Goal: Task Accomplishment & Management: Manage account settings

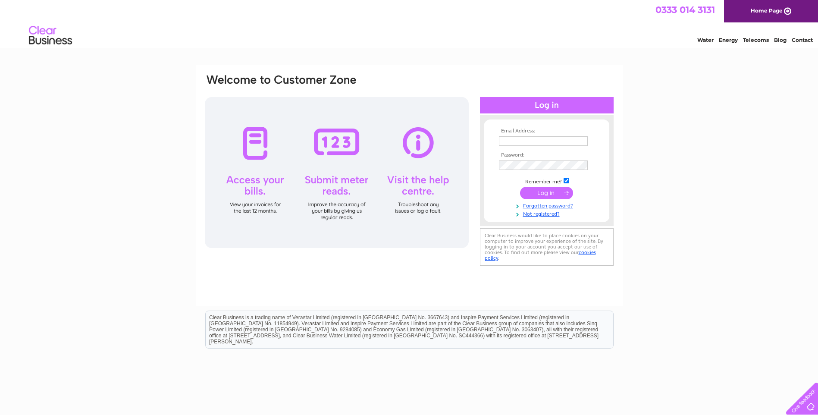
type input "enquiries@kirkintillochfootclinic.co.uk"
drag, startPoint x: 558, startPoint y: 189, endPoint x: 454, endPoint y: 239, distance: 115.2
click at [558, 189] on input "submit" at bounding box center [546, 193] width 53 height 12
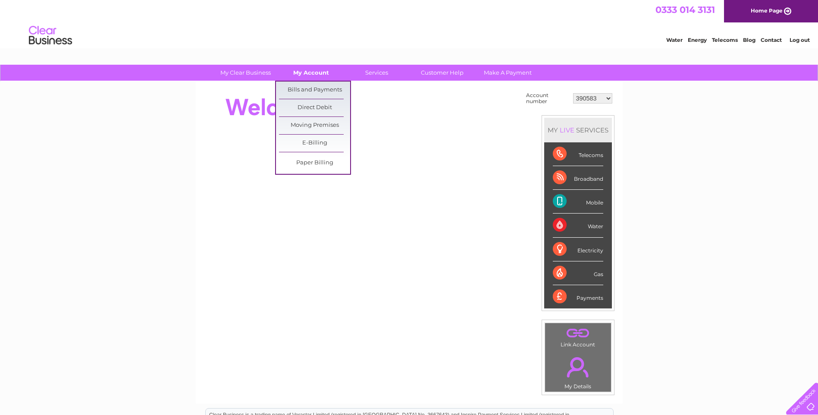
click at [327, 73] on link "My Account" at bounding box center [311, 73] width 71 height 16
click at [321, 85] on link "Bills and Payments" at bounding box center [314, 90] width 71 height 17
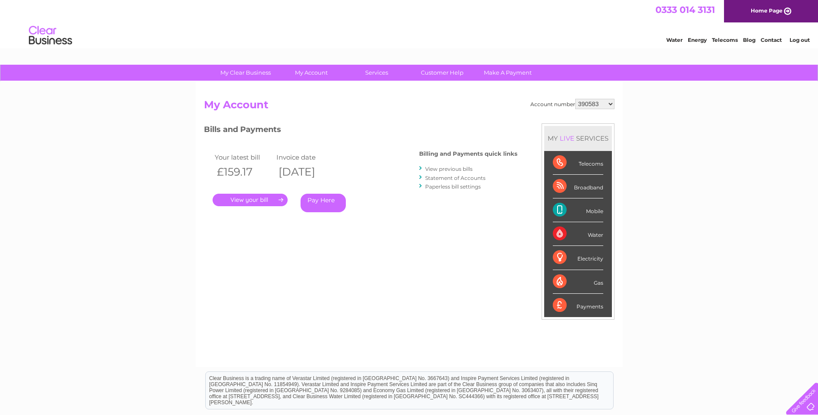
click at [608, 104] on select "390583 439207 2031908 30300482 30305122" at bounding box center [595, 104] width 39 height 10
select select "439207"
click at [576, 99] on select "390583 439207 2031908 30300482 30305122" at bounding box center [595, 104] width 39 height 10
click at [248, 200] on link "." at bounding box center [250, 200] width 75 height 13
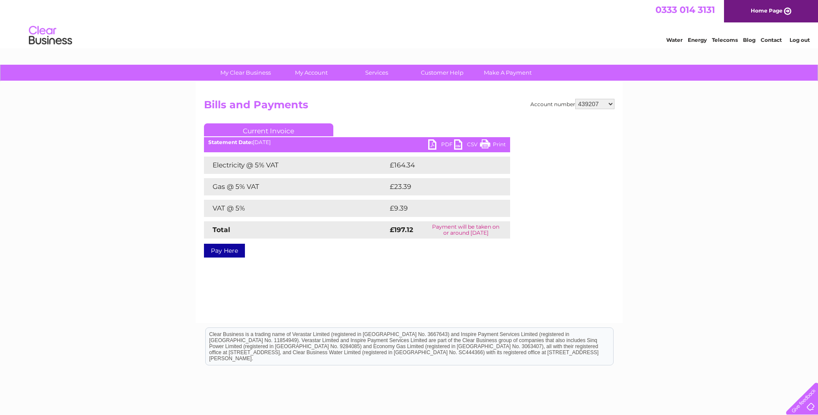
click at [494, 142] on link "Print" at bounding box center [493, 145] width 26 height 13
